Goal: Information Seeking & Learning: Learn about a topic

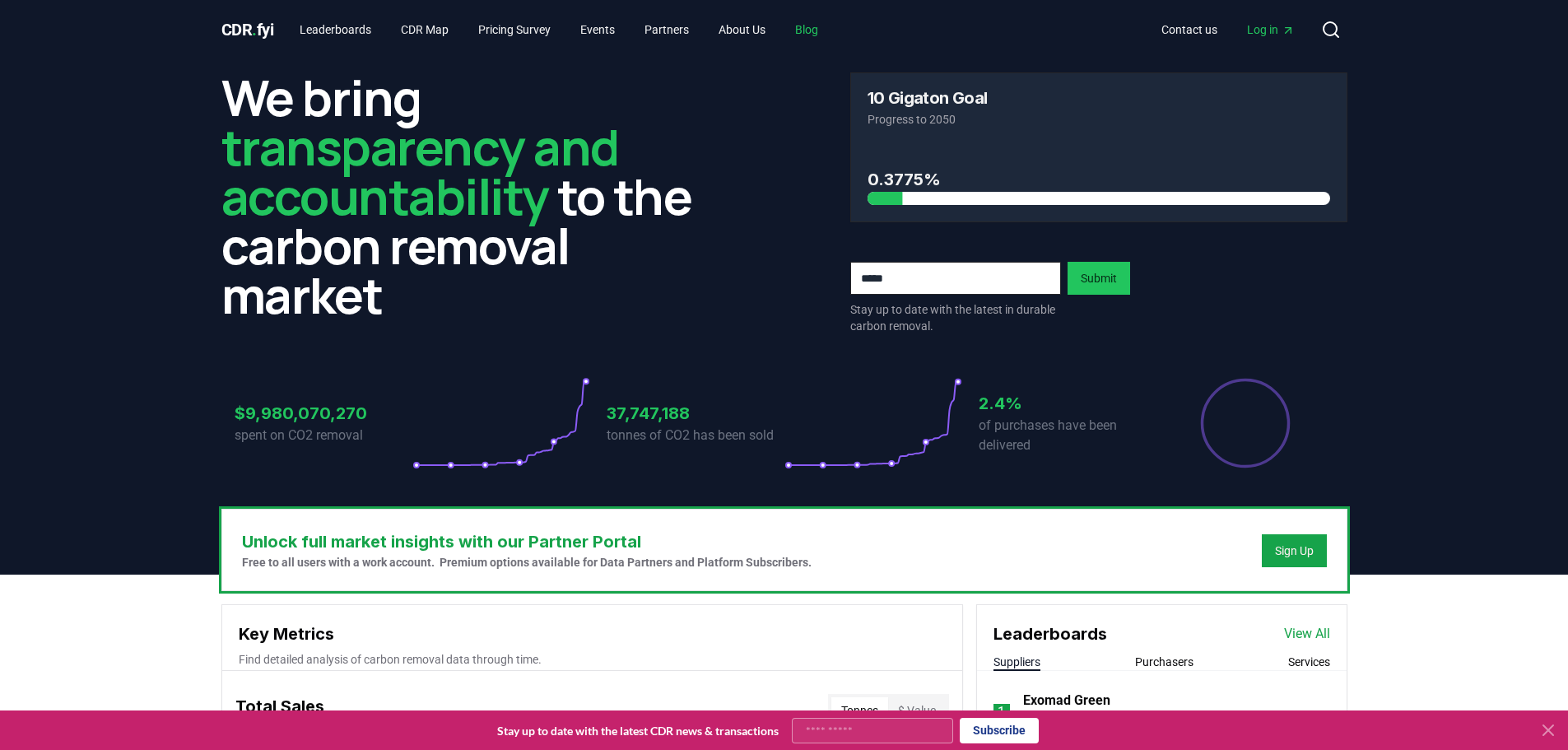
click at [823, 28] on link "Blog" at bounding box center [806, 30] width 50 height 30
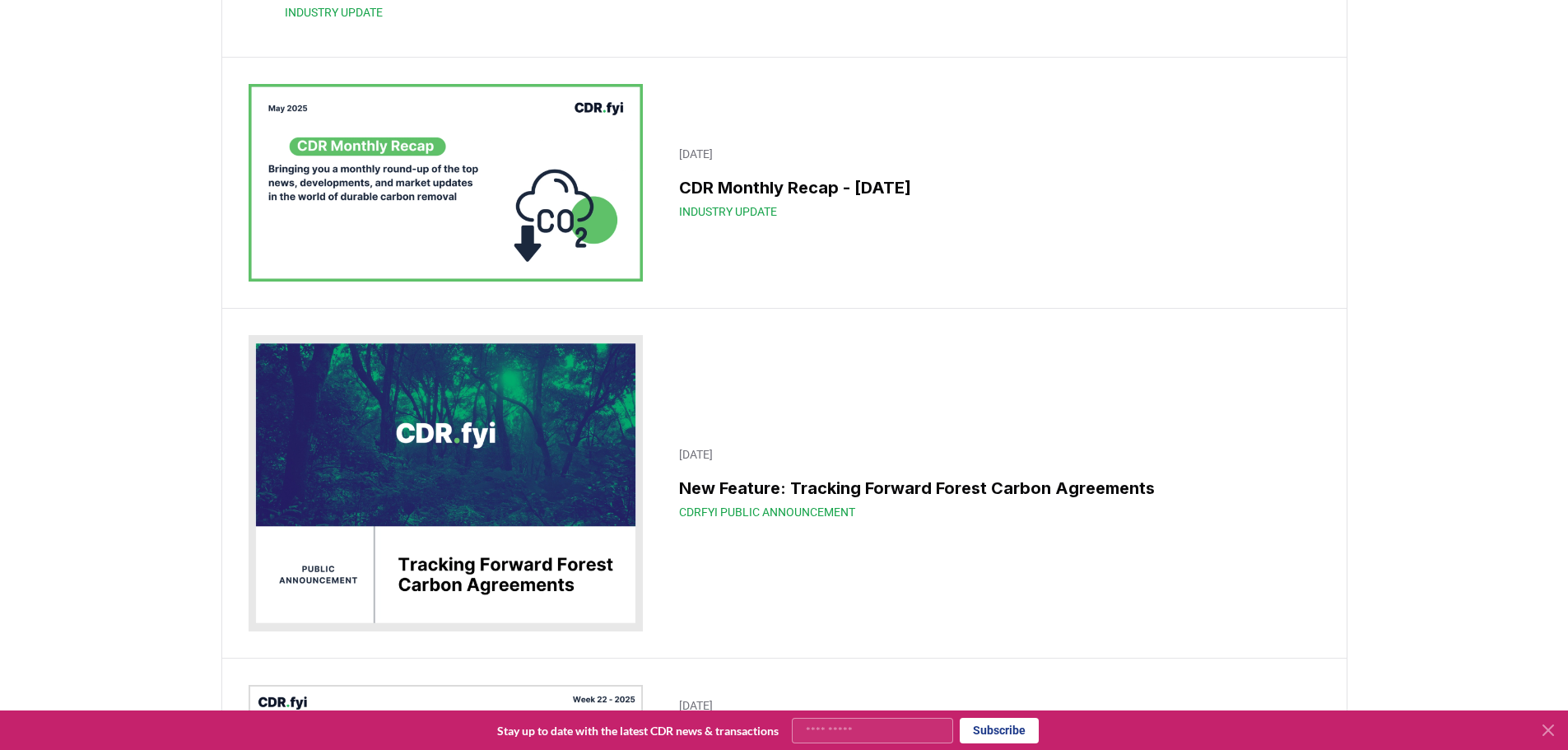
scroll to position [3540, 0]
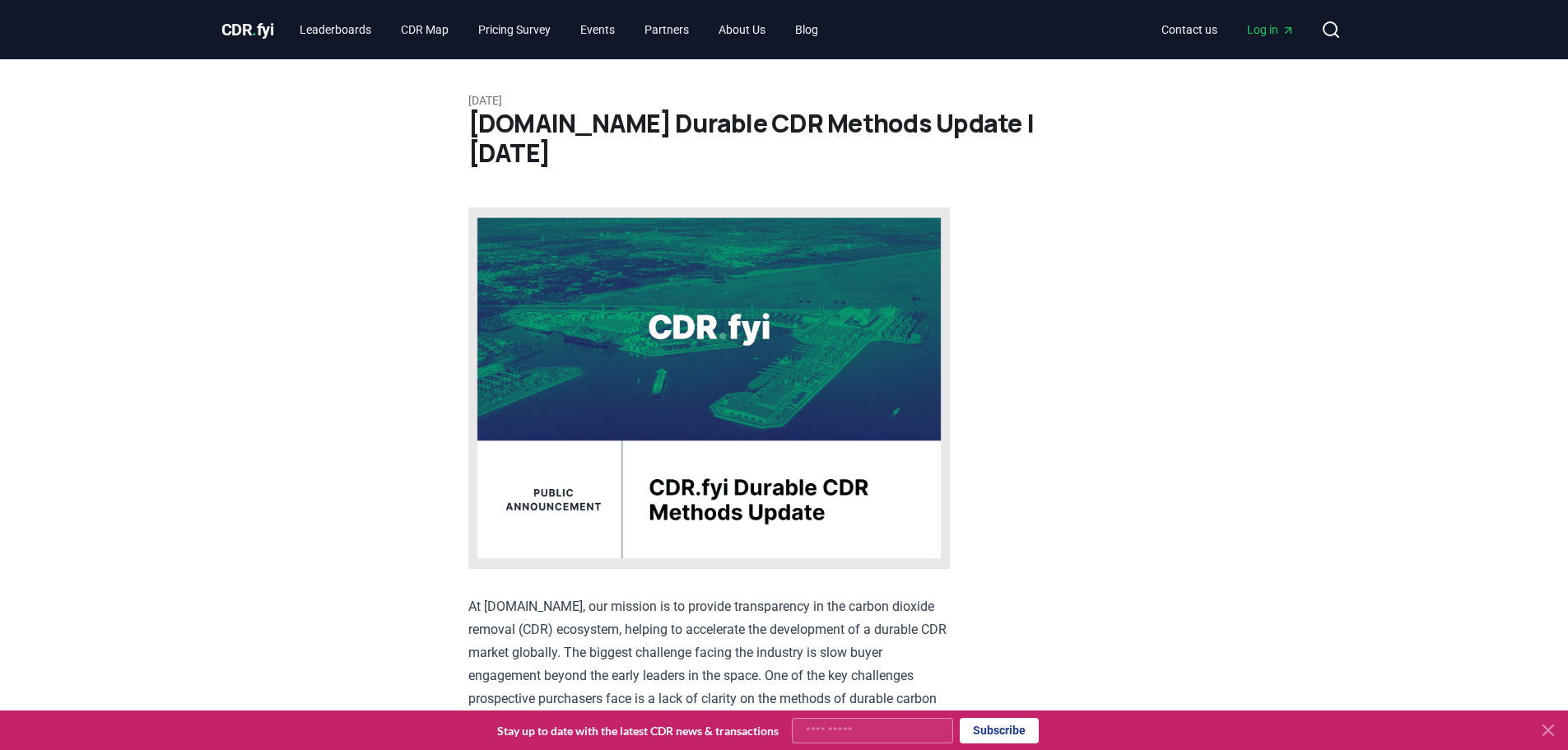
click at [786, 356] on img at bounding box center [709, 387] width 482 height 361
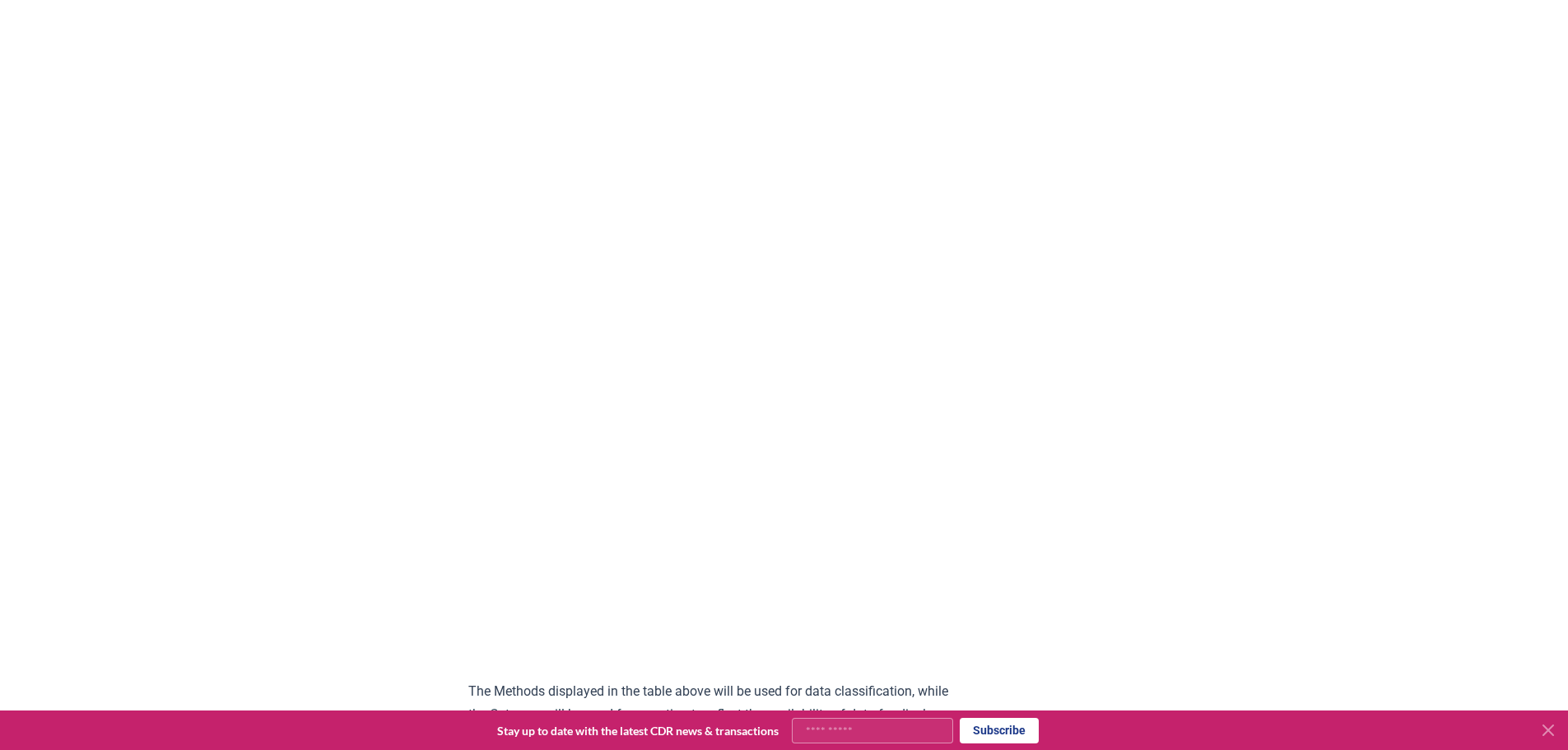
scroll to position [1400, 0]
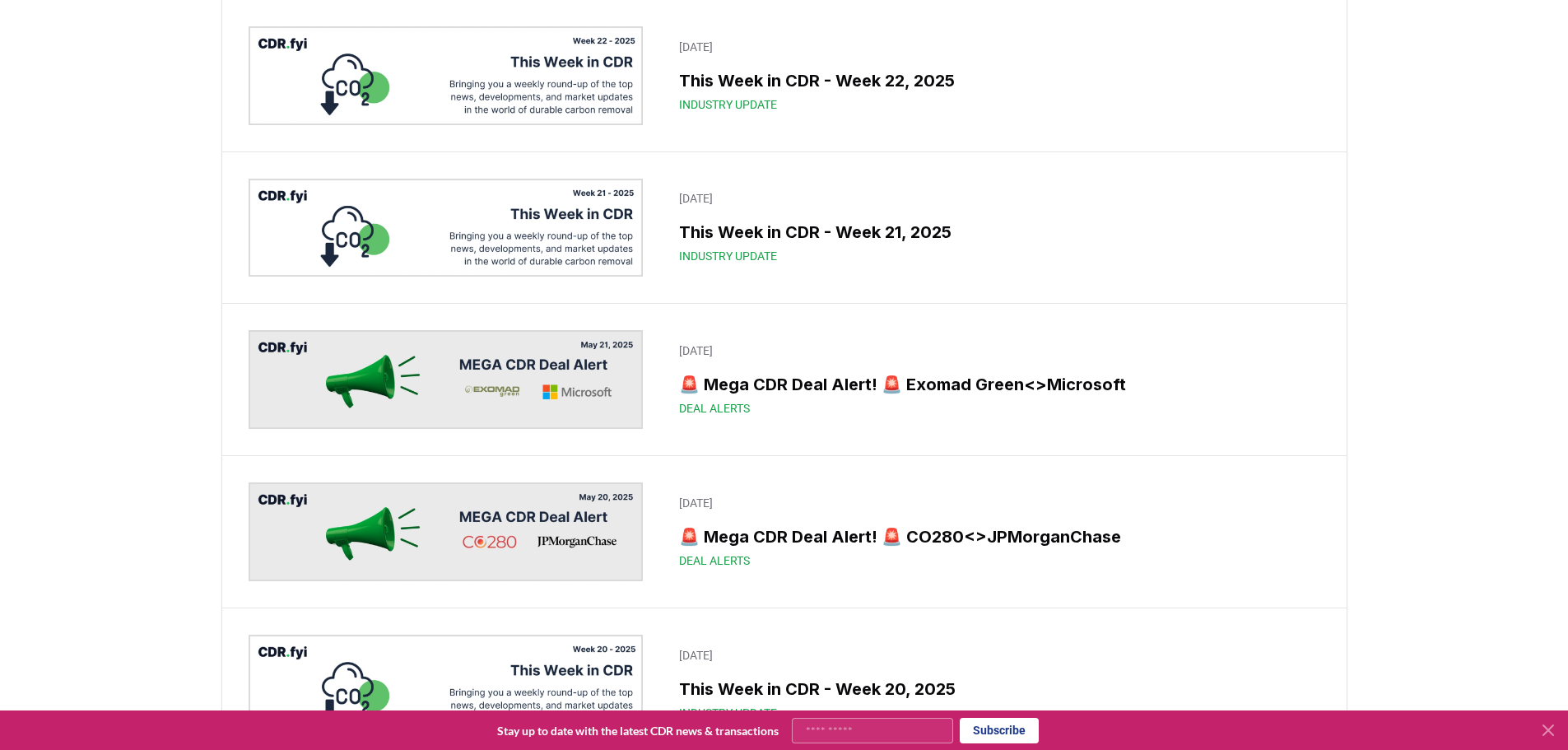
scroll to position [4363, 0]
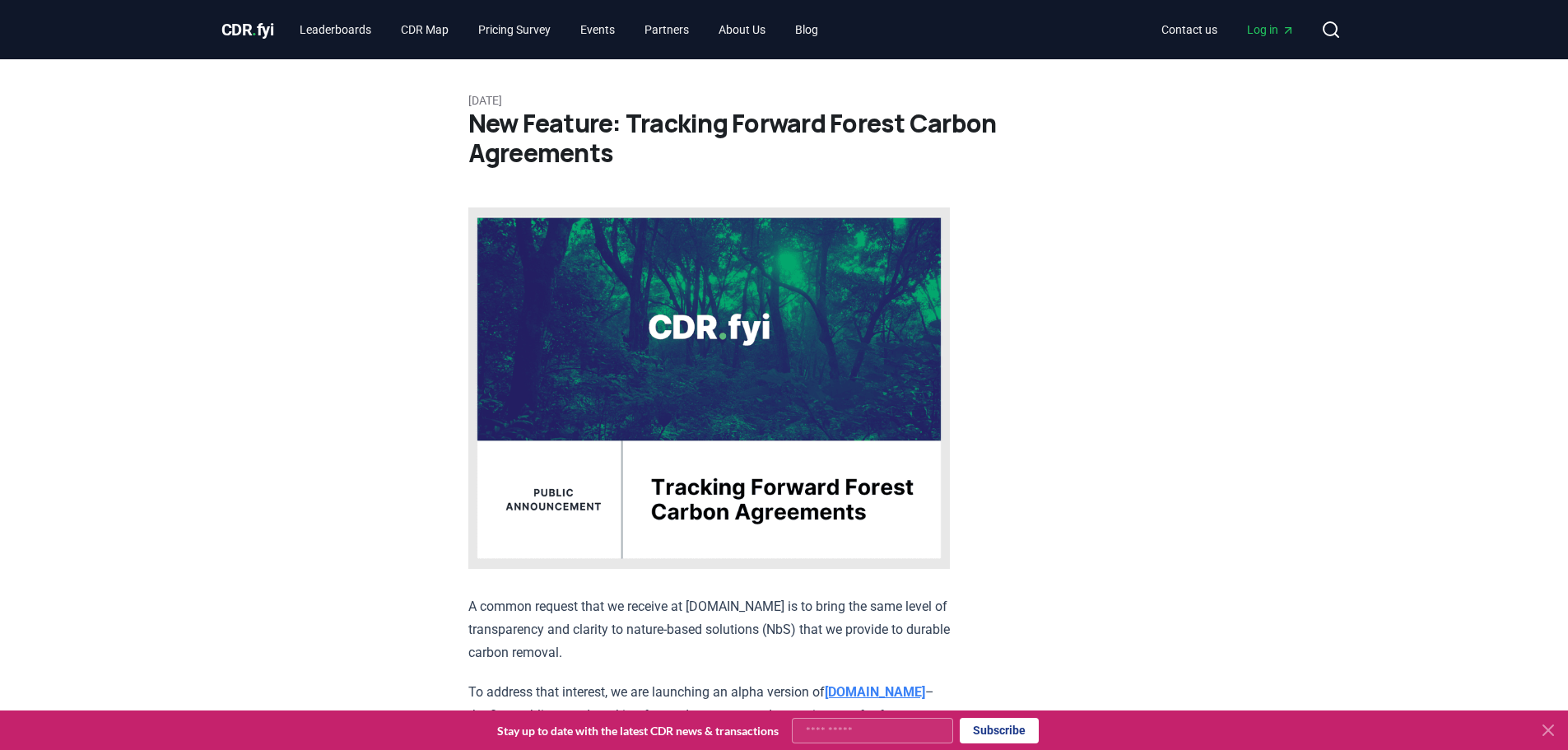
scroll to position [247, 0]
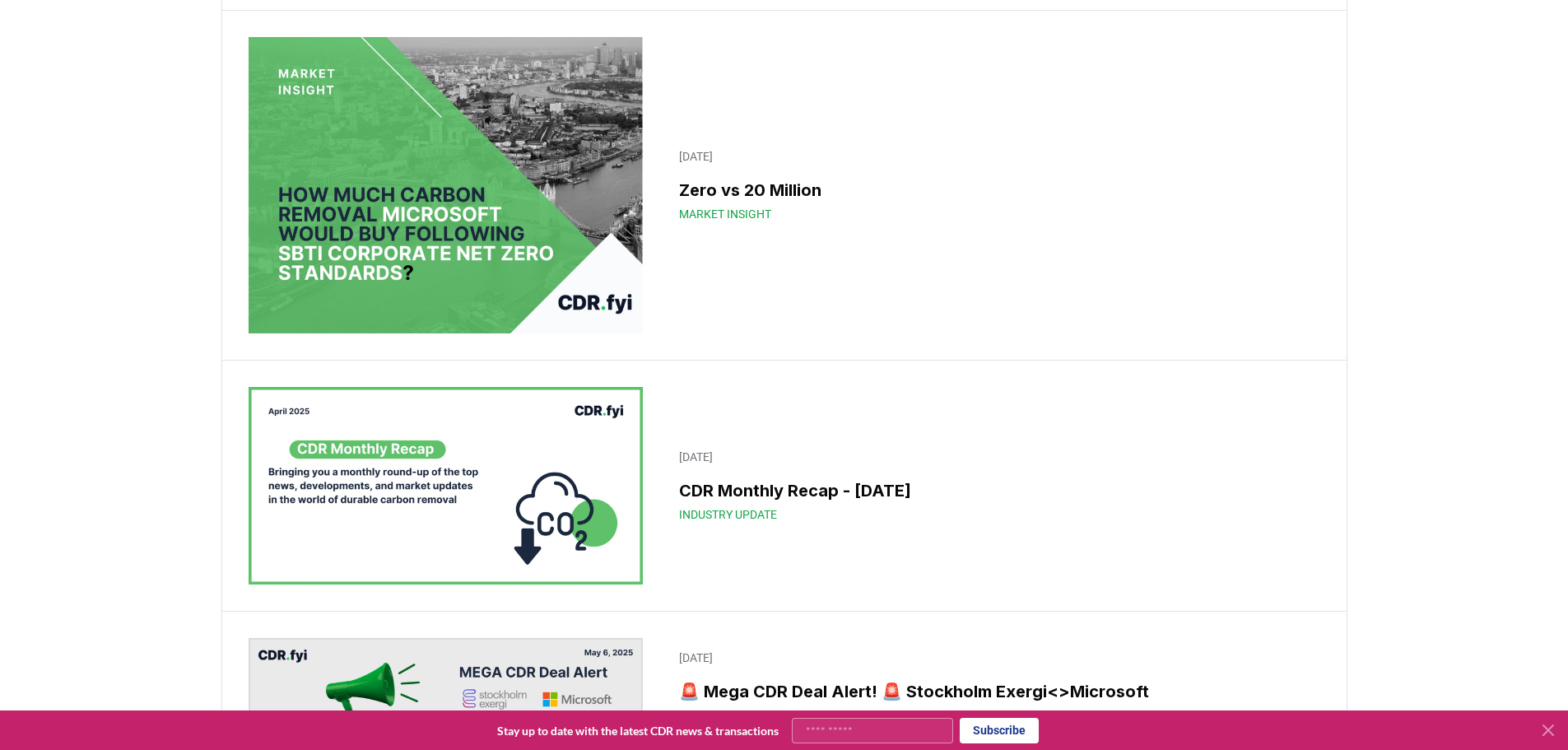
scroll to position [5598, 0]
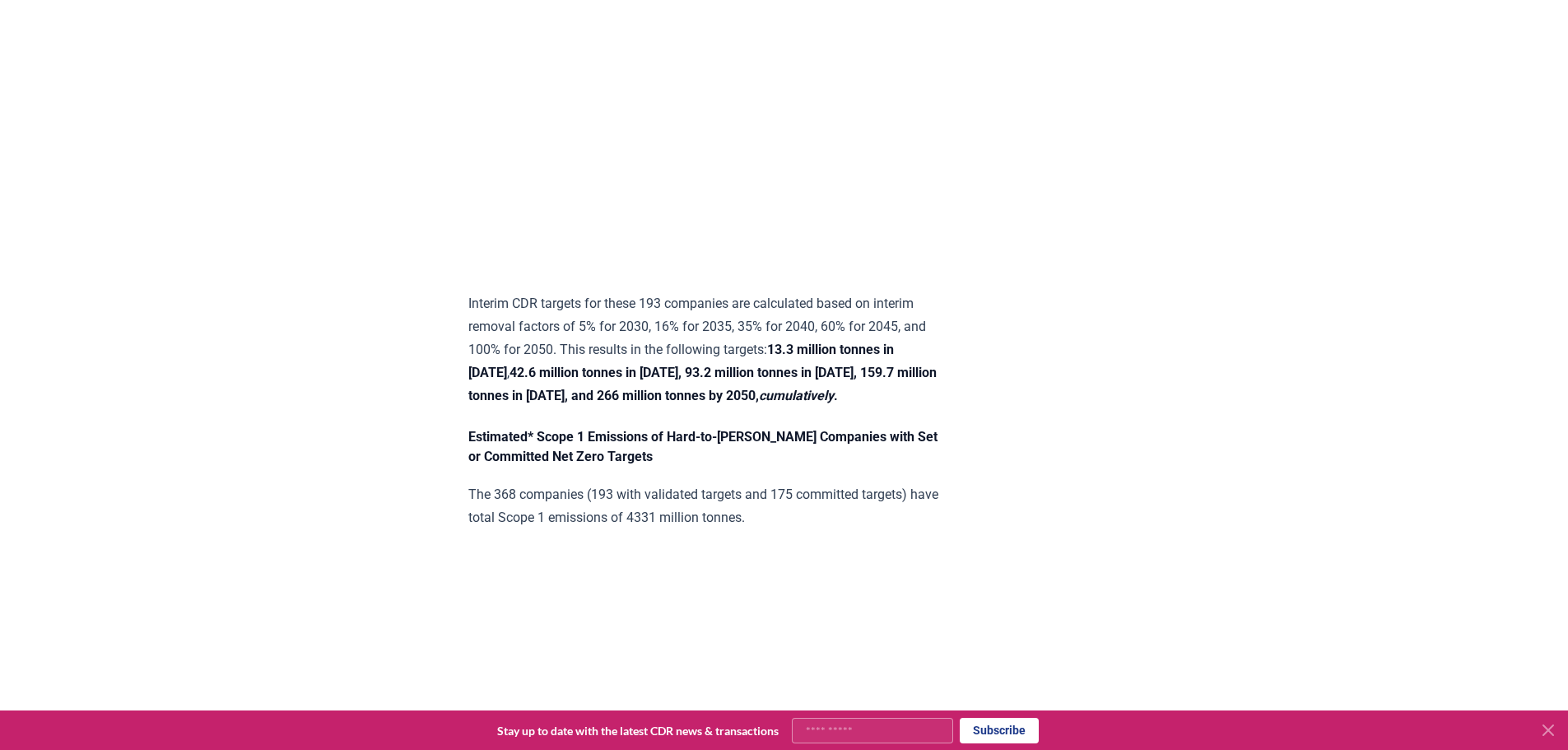
scroll to position [4692, 0]
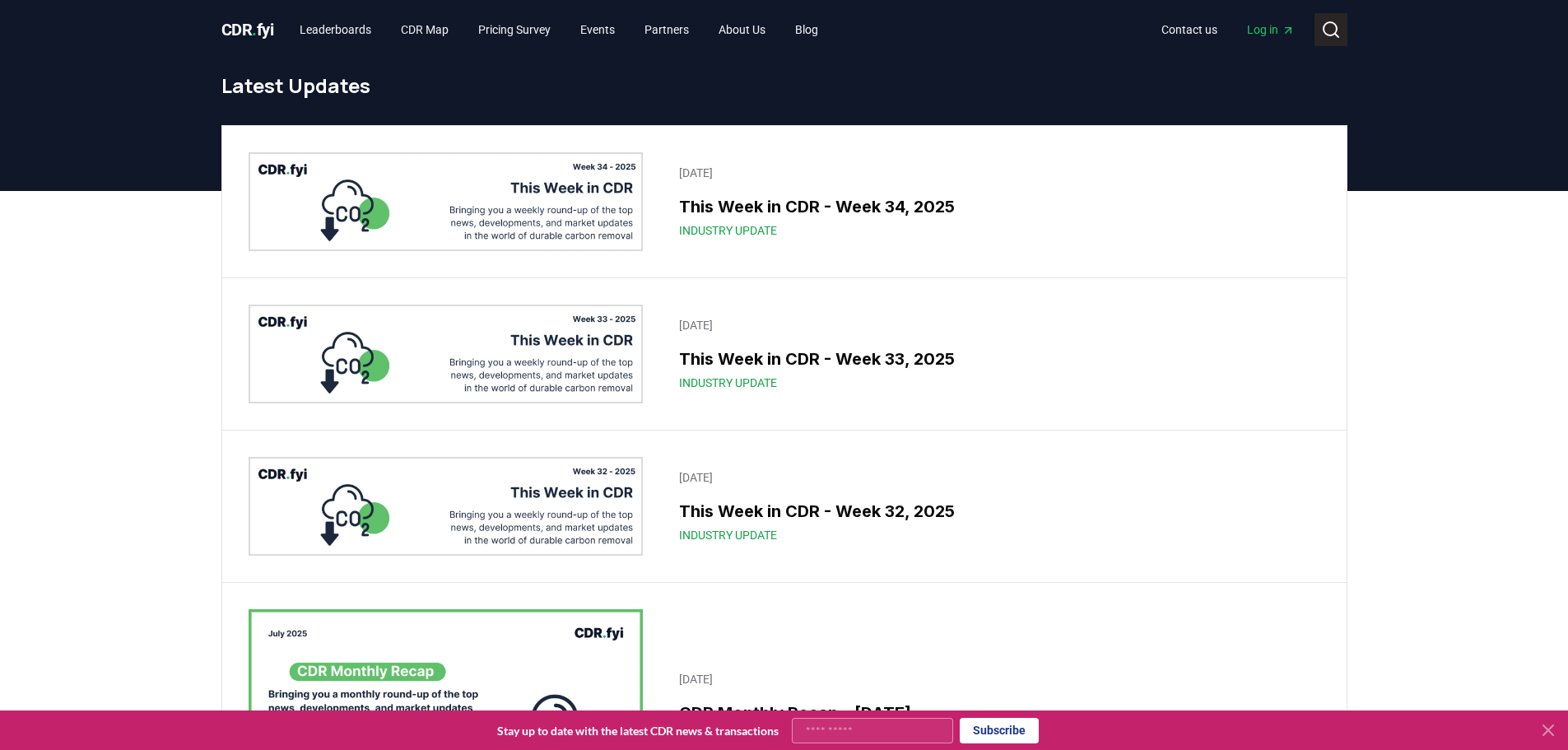
click at [1337, 25] on icon at bounding box center [1331, 30] width 20 height 20
